Goal: Navigation & Orientation: Understand site structure

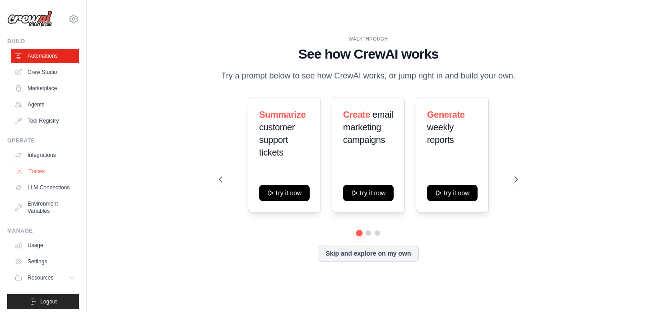
click at [37, 173] on link "Traces" at bounding box center [46, 171] width 68 height 14
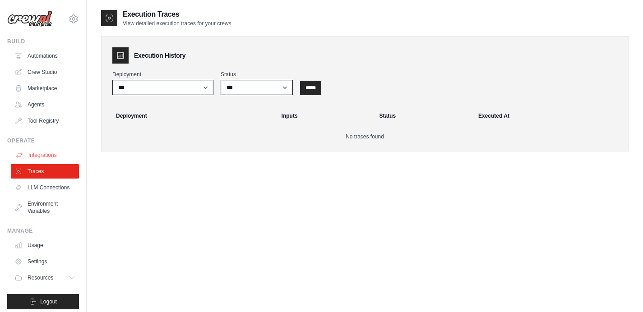
click at [44, 155] on link "Integrations" at bounding box center [46, 155] width 68 height 14
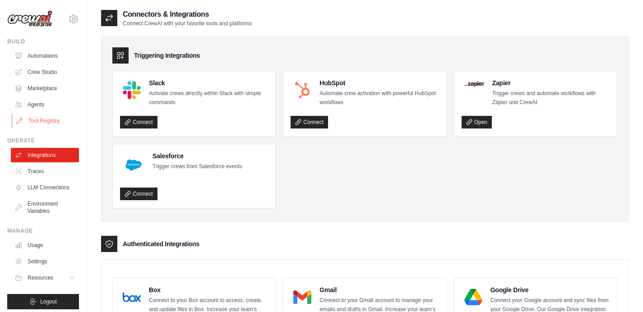
click at [47, 121] on link "Tool Registry" at bounding box center [46, 121] width 68 height 14
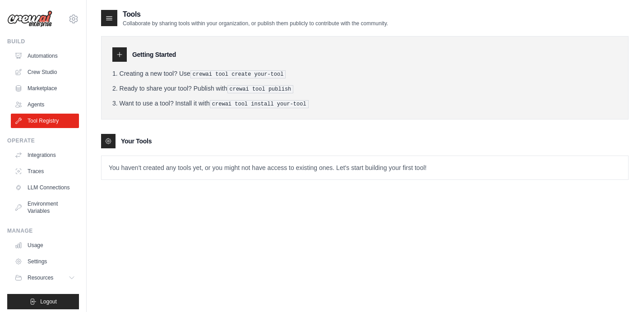
click at [110, 142] on icon at bounding box center [108, 141] width 5 height 5
click at [112, 21] on icon at bounding box center [109, 18] width 9 height 9
click at [122, 53] on icon at bounding box center [119, 54] width 7 height 7
click at [37, 106] on link "Agents" at bounding box center [46, 104] width 68 height 14
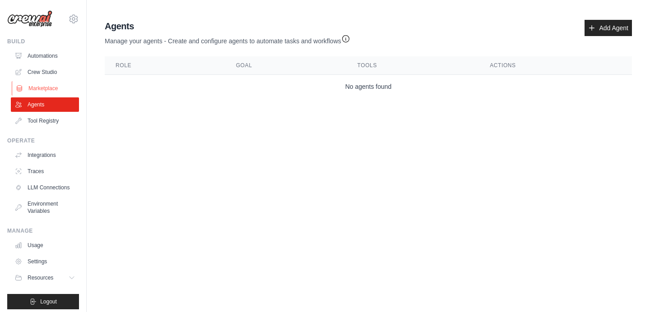
click at [22, 81] on link "Marketplace" at bounding box center [46, 88] width 68 height 14
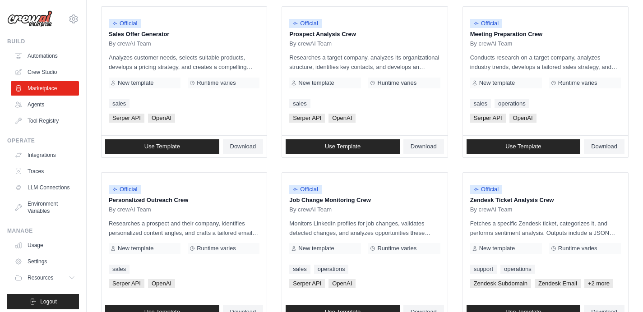
scroll to position [282, 0]
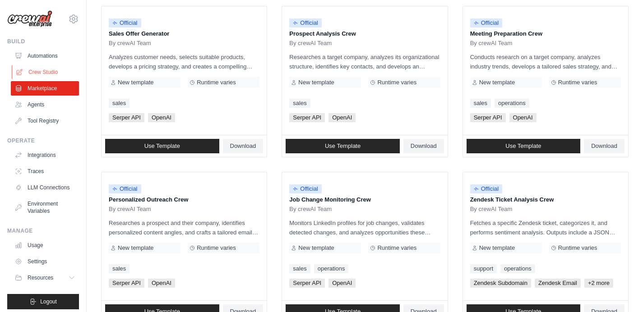
click at [36, 75] on link "Crew Studio" at bounding box center [46, 72] width 68 height 14
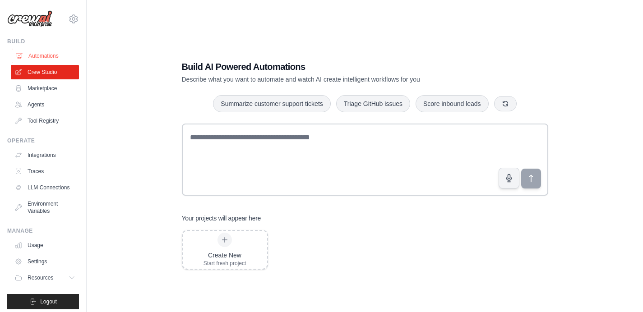
click at [33, 58] on link "Automations" at bounding box center [46, 56] width 68 height 14
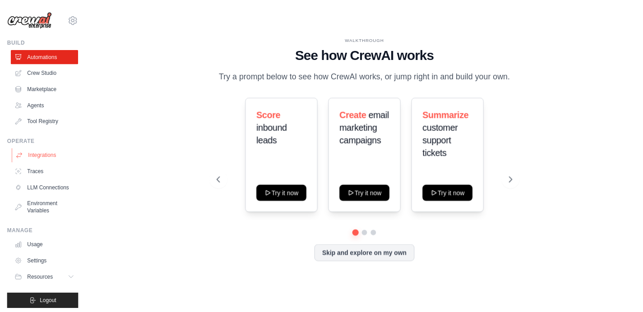
scroll to position [12, 0]
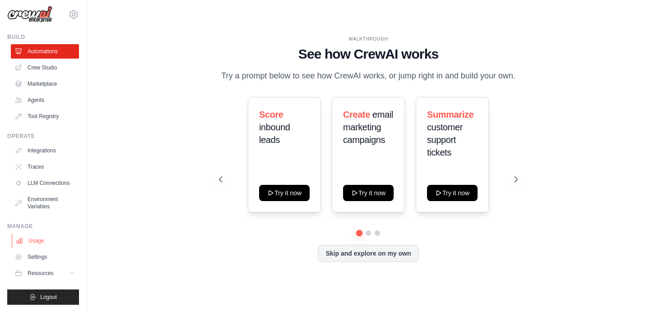
click at [34, 243] on link "Usage" at bounding box center [46, 241] width 68 height 14
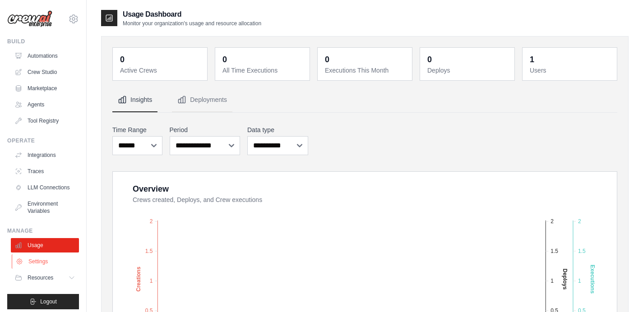
click at [36, 269] on link "Settings" at bounding box center [46, 262] width 68 height 14
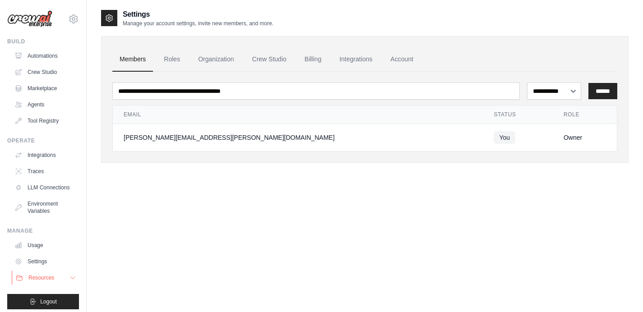
click at [34, 282] on span "Resources" at bounding box center [41, 277] width 26 height 7
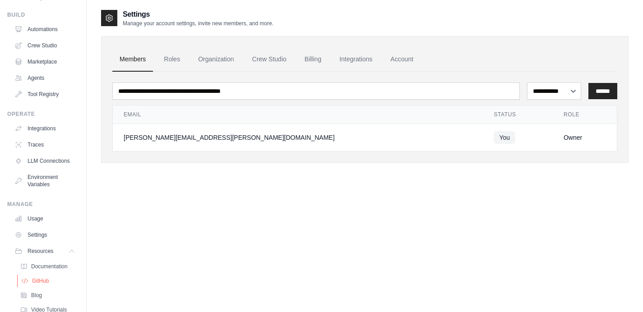
scroll to position [70, 0]
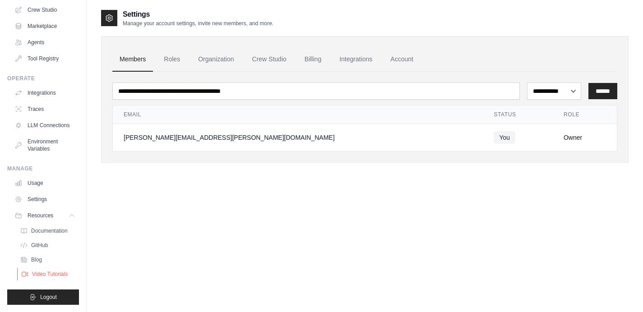
click at [40, 276] on span "Video Tutorials" at bounding box center [50, 274] width 36 height 7
click at [178, 59] on link "Roles" at bounding box center [172, 59] width 31 height 24
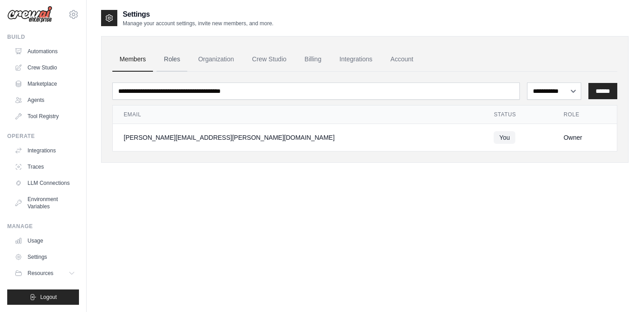
scroll to position [12, 0]
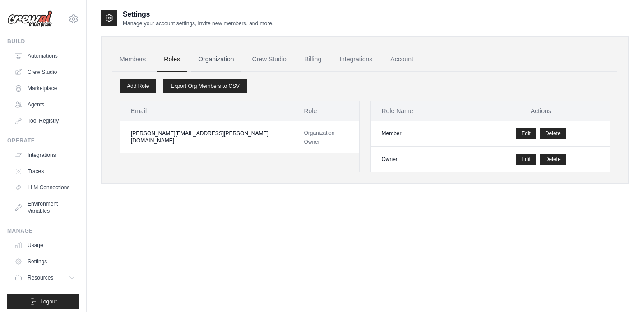
click at [216, 64] on link "Organization" at bounding box center [216, 59] width 50 height 24
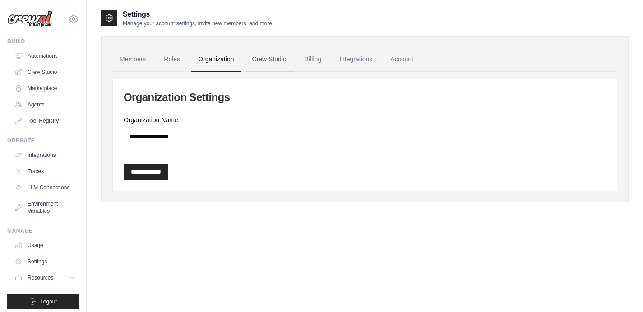
click at [265, 63] on link "Crew Studio" at bounding box center [269, 59] width 49 height 24
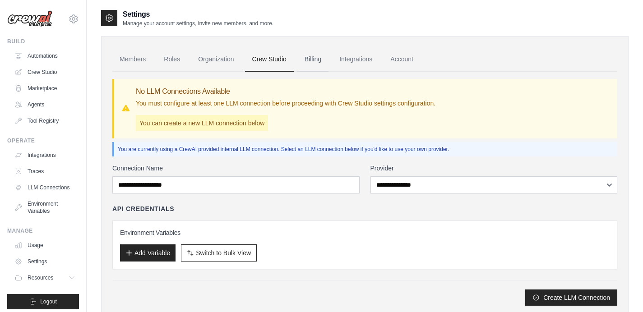
click at [311, 63] on link "Billing" at bounding box center [312, 59] width 31 height 24
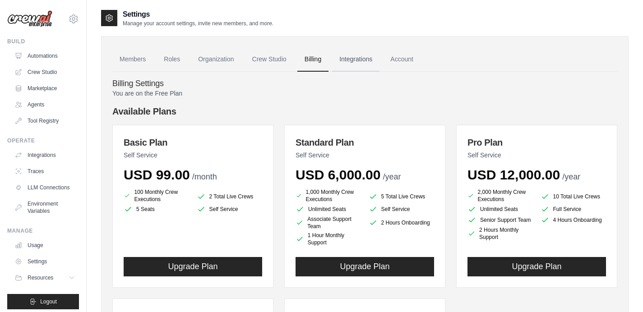
click at [352, 62] on link "Integrations" at bounding box center [355, 59] width 47 height 24
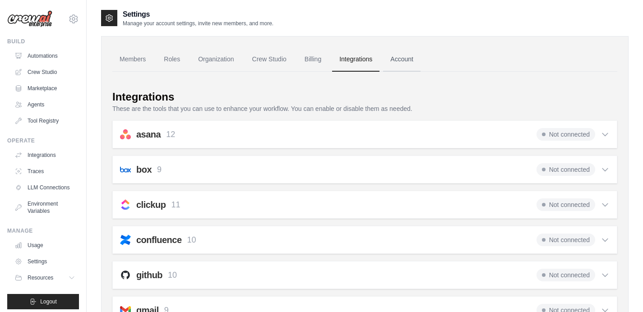
click at [399, 59] on link "Account" at bounding box center [401, 59] width 37 height 24
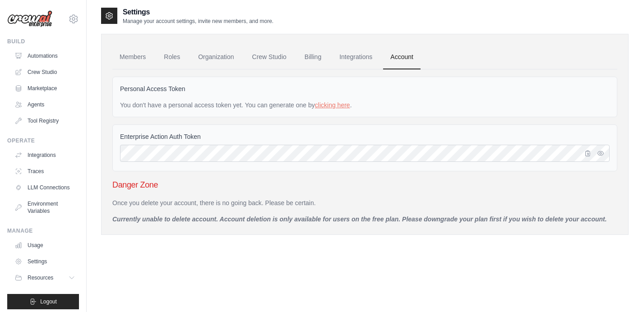
scroll to position [4, 0]
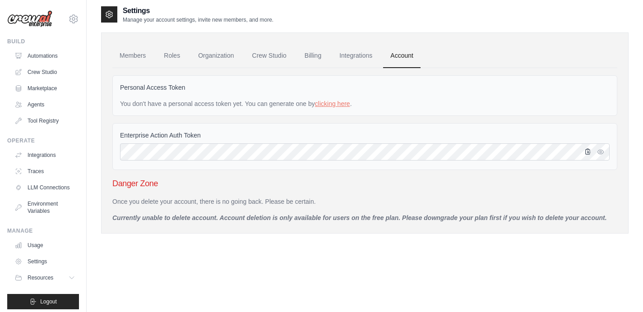
click at [589, 153] on icon "button" at bounding box center [587, 151] width 7 height 7
click at [325, 103] on link "clicking here" at bounding box center [332, 103] width 35 height 7
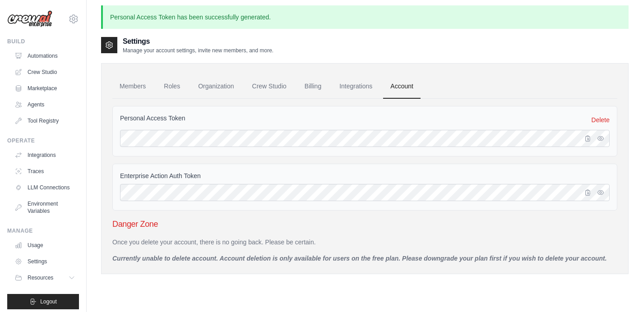
scroll to position [0, 0]
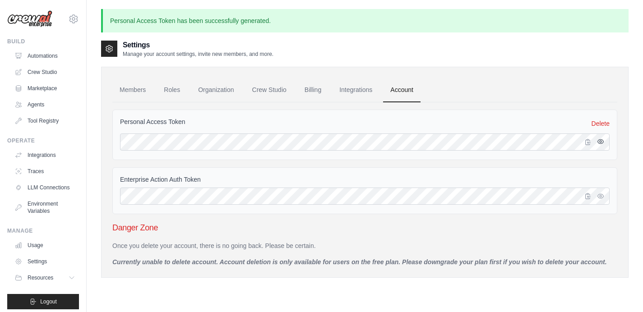
click at [602, 144] on icon "button" at bounding box center [600, 141] width 7 height 7
click at [600, 197] on icon "button" at bounding box center [600, 195] width 7 height 7
click at [507, 95] on ul "Members Roles Organization Crew Studio Billing Integrations Account" at bounding box center [364, 90] width 505 height 24
click at [602, 199] on icon "button" at bounding box center [600, 195] width 7 height 7
click at [600, 198] on icon "button" at bounding box center [600, 195] width 7 height 7
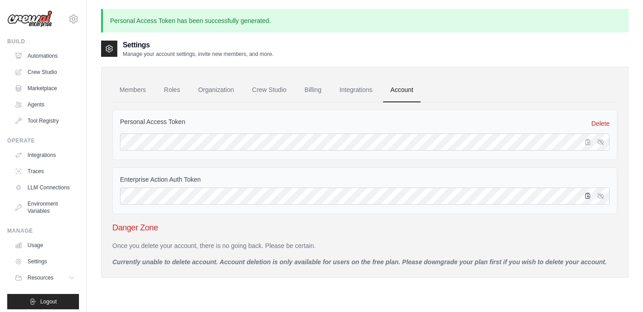
click at [589, 196] on icon "button" at bounding box center [587, 195] width 7 height 7
click at [41, 103] on link "Agents" at bounding box center [46, 104] width 68 height 14
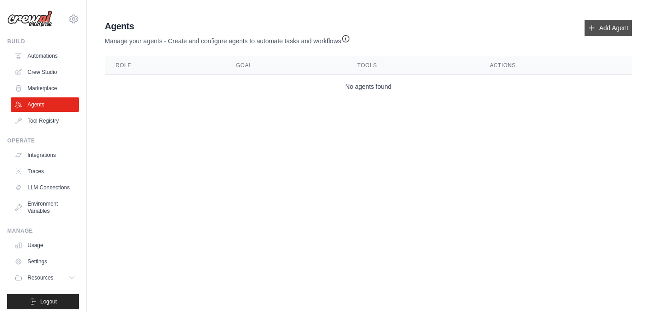
click at [593, 30] on icon at bounding box center [591, 27] width 7 height 7
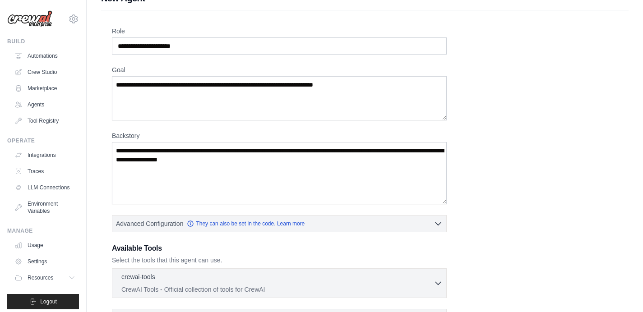
scroll to position [115, 0]
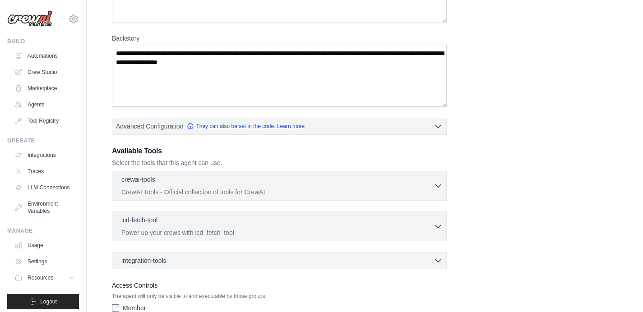
click at [443, 186] on div "crewai-tools 0 selected CrewAI Tools - Official collection of tools for CrewAI …" at bounding box center [279, 186] width 335 height 30
click at [441, 186] on icon "button" at bounding box center [438, 185] width 9 height 9
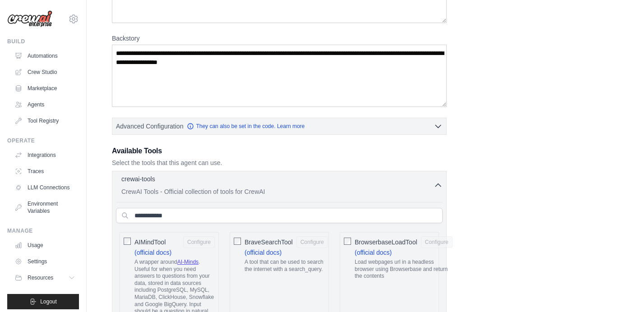
click at [441, 186] on icon "button" at bounding box center [438, 185] width 5 height 3
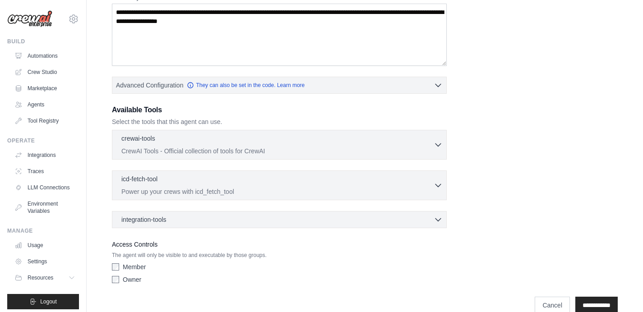
scroll to position [170, 0]
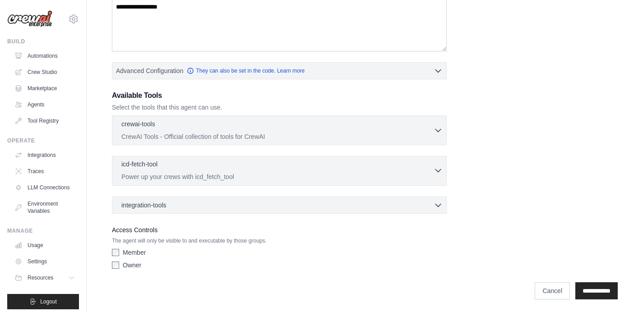
click at [437, 179] on button "icd-fetch-tool 0 selected Power up your crews with icd_fetch_tool" at bounding box center [279, 171] width 327 height 22
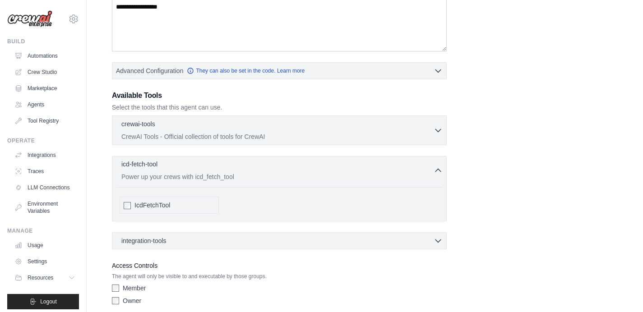
click at [437, 179] on button "icd-fetch-tool 0 selected Power up your crews with icd_fetch_tool" at bounding box center [279, 171] width 327 height 22
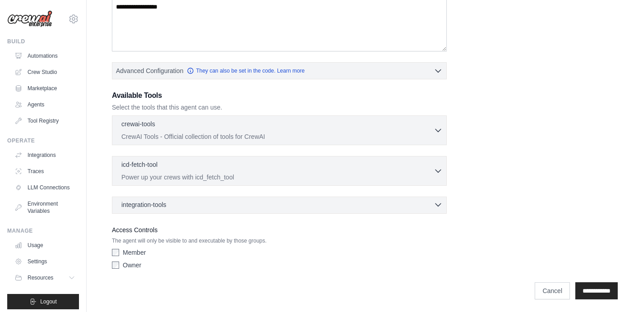
click at [433, 206] on div "integration-tools 0 selected" at bounding box center [281, 204] width 321 height 9
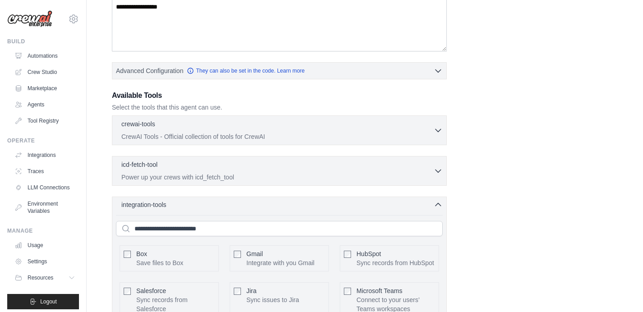
click at [433, 206] on div "integration-tools 0 selected" at bounding box center [281, 204] width 321 height 9
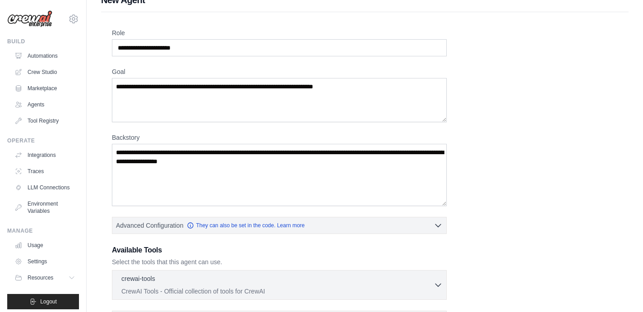
scroll to position [0, 0]
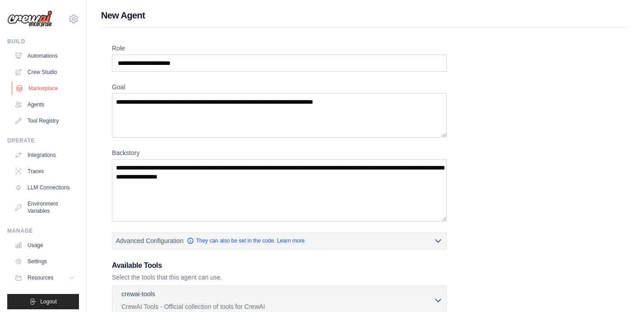
click at [44, 88] on link "Marketplace" at bounding box center [46, 88] width 68 height 14
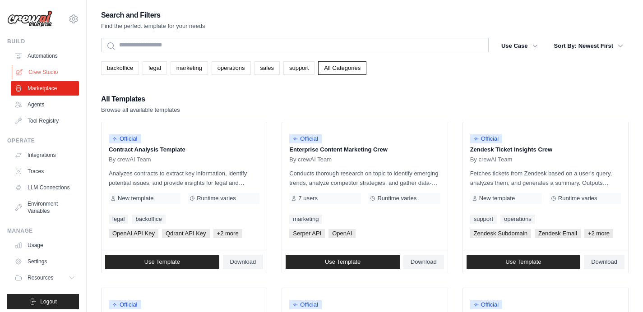
click at [46, 76] on link "Crew Studio" at bounding box center [46, 72] width 68 height 14
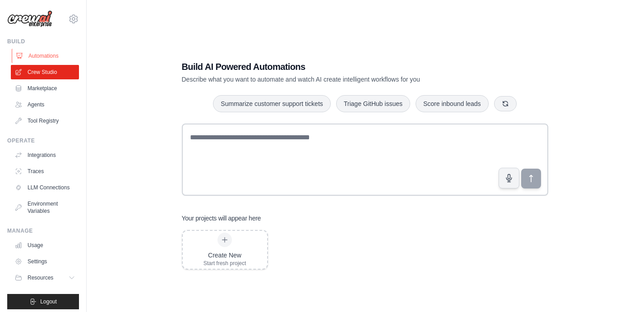
click at [43, 51] on link "Automations" at bounding box center [46, 56] width 68 height 14
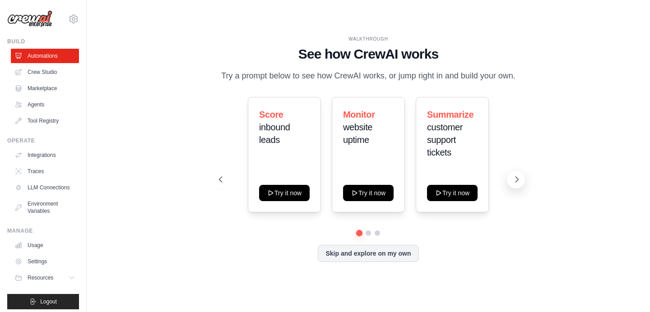
click at [512, 181] on icon at bounding box center [516, 179] width 9 height 9
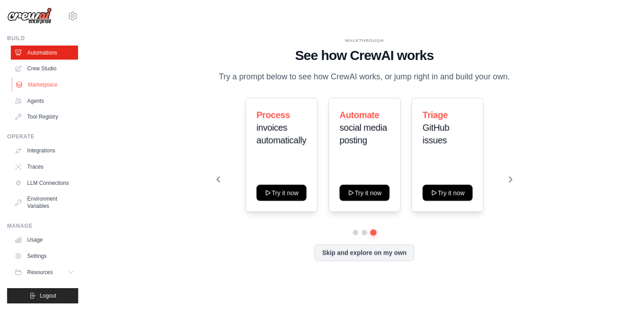
scroll to position [12, 0]
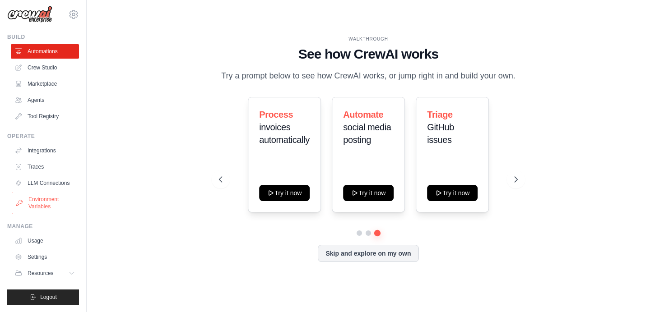
click at [38, 200] on link "Environment Variables" at bounding box center [46, 203] width 68 height 22
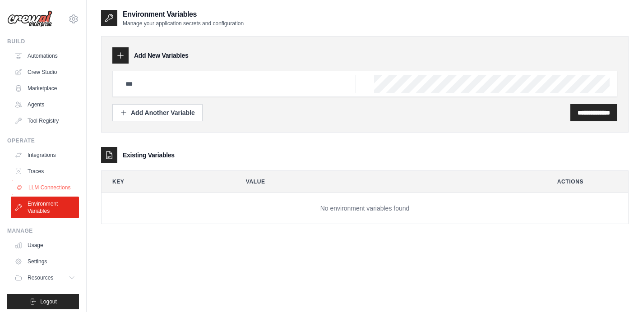
click at [37, 188] on link "LLM Connections" at bounding box center [46, 188] width 68 height 14
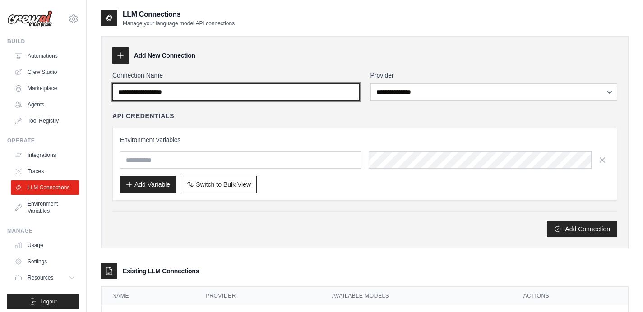
click at [306, 97] on input "Connection Name" at bounding box center [235, 91] width 247 height 17
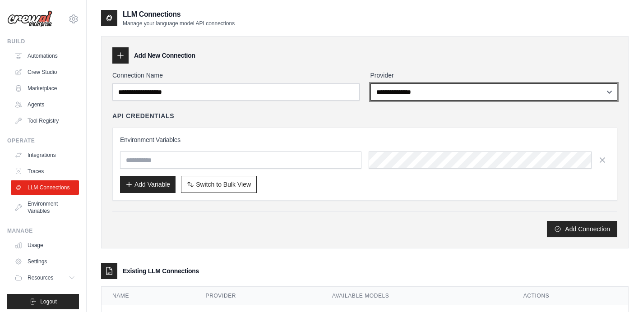
click at [413, 93] on select "**********" at bounding box center [494, 91] width 247 height 17
click at [371, 83] on select "**********" at bounding box center [494, 91] width 247 height 17
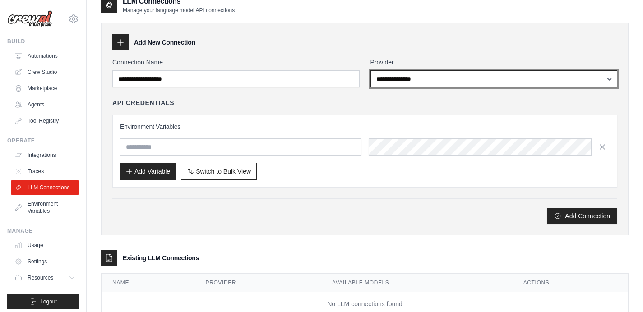
scroll to position [41, 0]
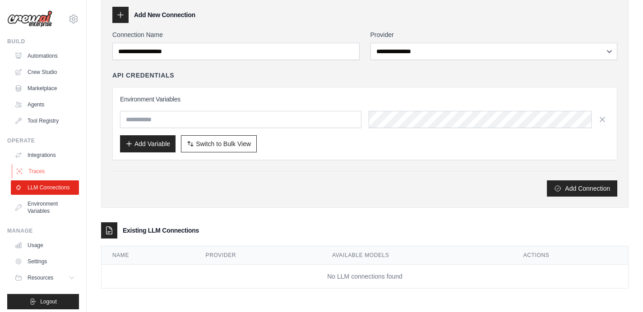
click at [29, 171] on link "Traces" at bounding box center [46, 171] width 68 height 14
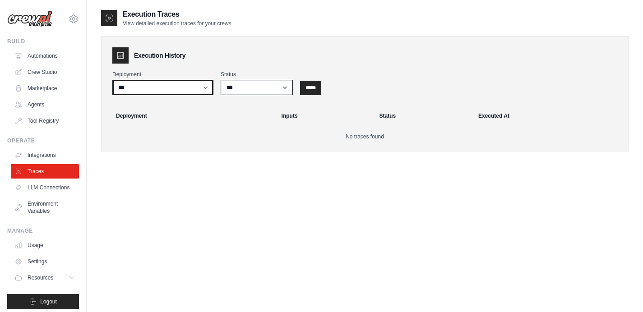
click at [209, 88] on select "***" at bounding box center [162, 87] width 101 height 15
click at [112, 80] on select "***" at bounding box center [162, 87] width 101 height 15
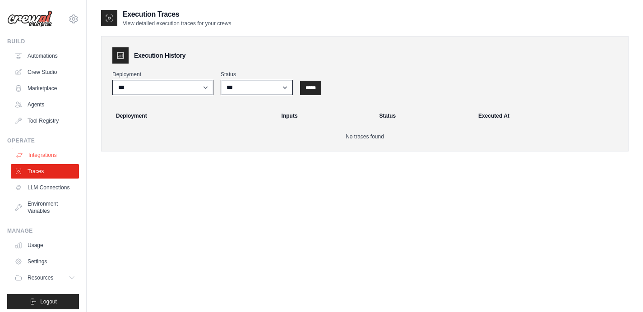
click at [51, 153] on link "Integrations" at bounding box center [46, 155] width 68 height 14
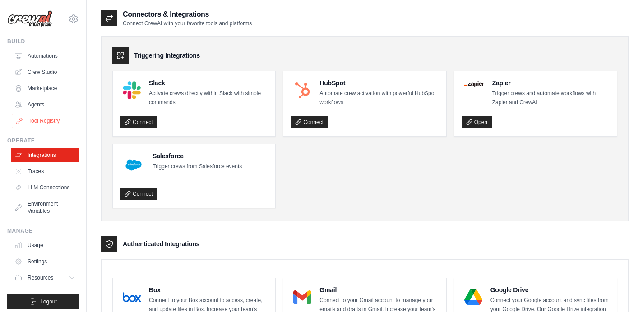
click at [43, 120] on link "Tool Registry" at bounding box center [46, 121] width 68 height 14
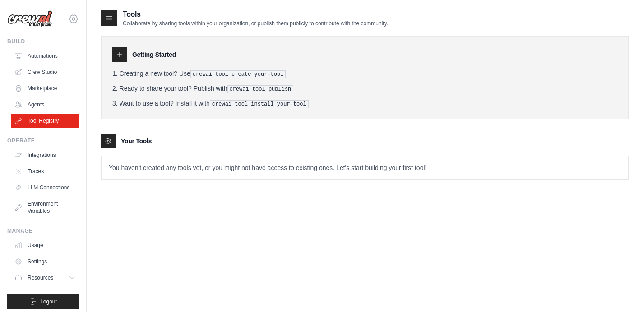
click at [70, 19] on icon at bounding box center [73, 19] width 11 height 11
click at [46, 61] on link "Settings" at bounding box center [66, 61] width 79 height 16
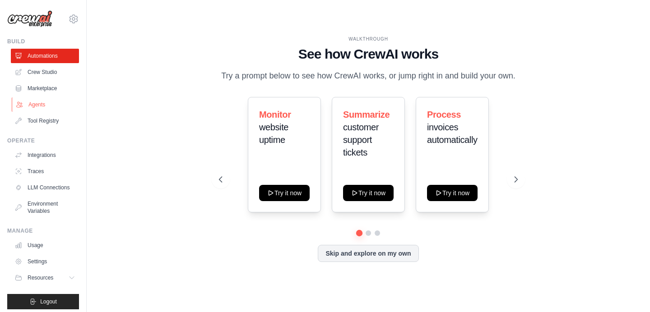
click at [43, 105] on link "Agents" at bounding box center [46, 104] width 68 height 14
